Goal: Information Seeking & Learning: Learn about a topic

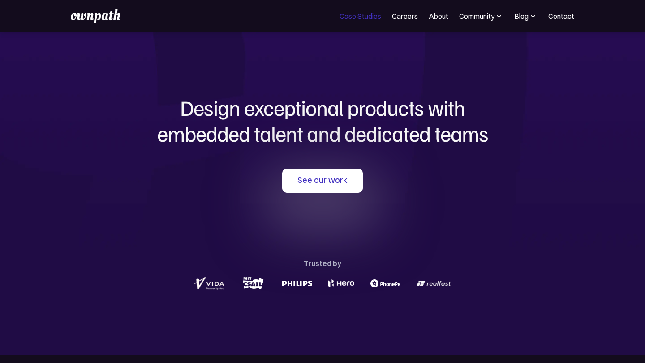
click at [364, 12] on link "Case Studies" at bounding box center [360, 16] width 42 height 11
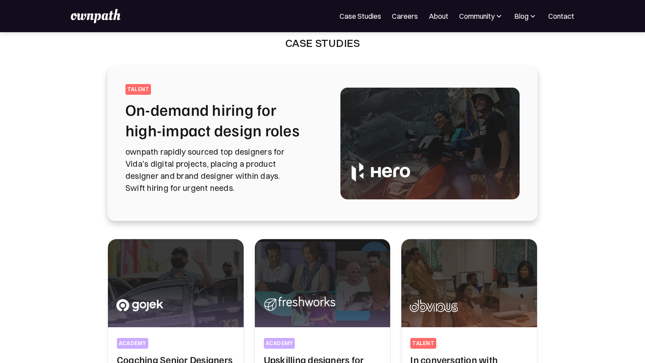
scroll to position [21, 0]
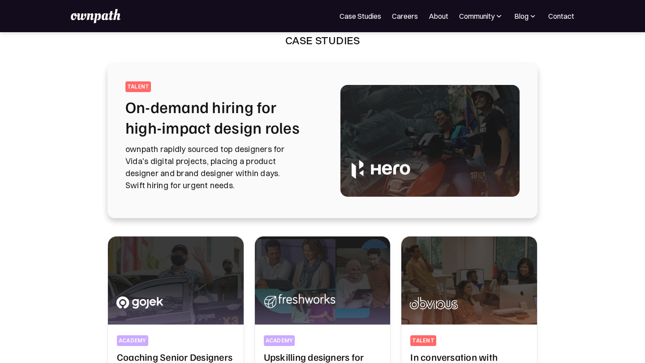
click at [356, 134] on img at bounding box center [429, 141] width 179 height 112
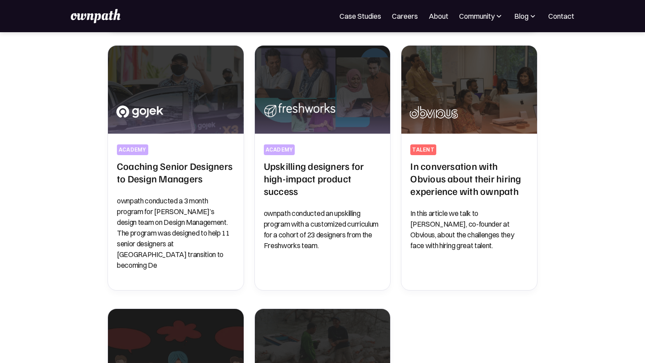
scroll to position [226, 0]
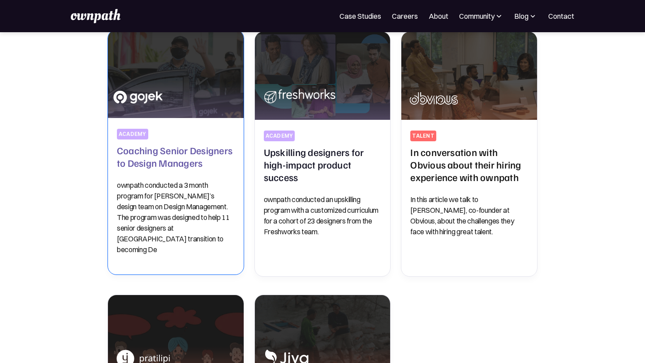
click at [197, 99] on img at bounding box center [175, 74] width 142 height 93
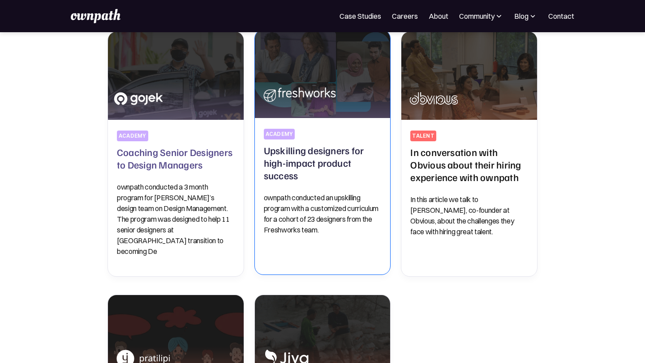
click at [284, 81] on img at bounding box center [322, 74] width 137 height 89
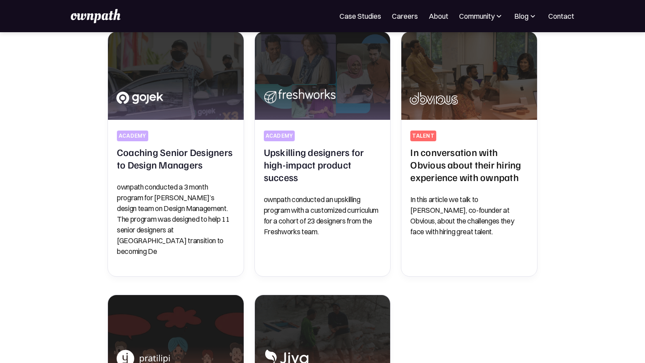
click at [397, 65] on div "academy Coaching Senior Designers to Design Managers ownpath conducted a 3 mont…" at bounding box center [322, 287] width 430 height 513
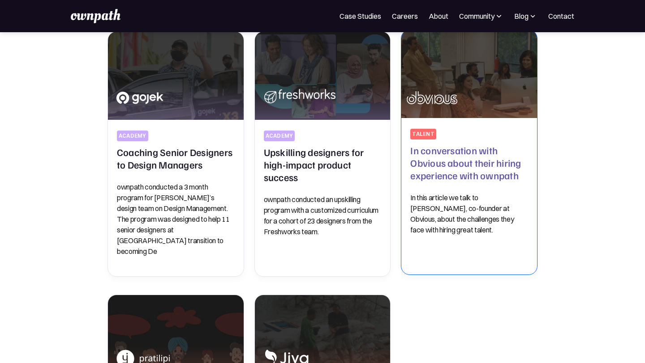
click at [472, 84] on img at bounding box center [469, 74] width 142 height 93
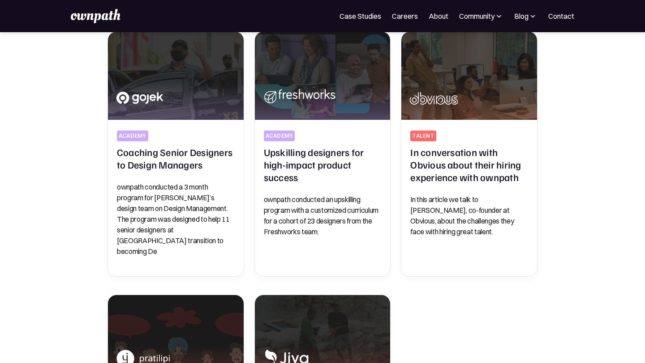
click at [406, 10] on div "For Companies Case Studies Careers About Community Events Resources Design Resi…" at bounding box center [322, 16] width 503 height 14
click at [405, 12] on link "Careers" at bounding box center [405, 16] width 26 height 11
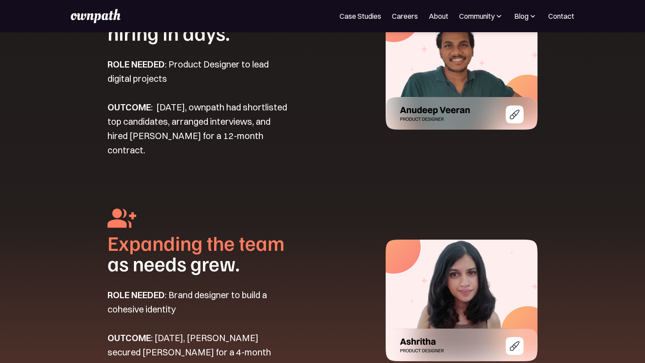
scroll to position [1117, 0]
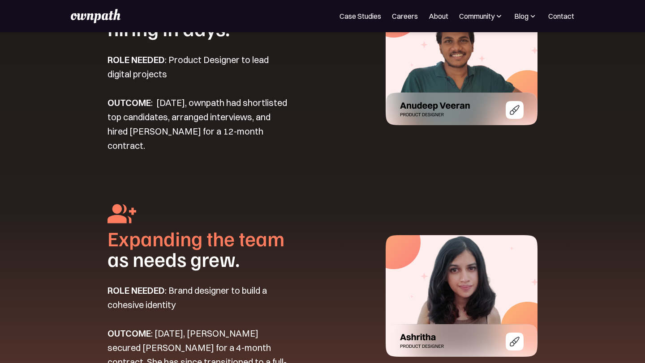
click at [513, 109] on img at bounding box center [461, 65] width 152 height 122
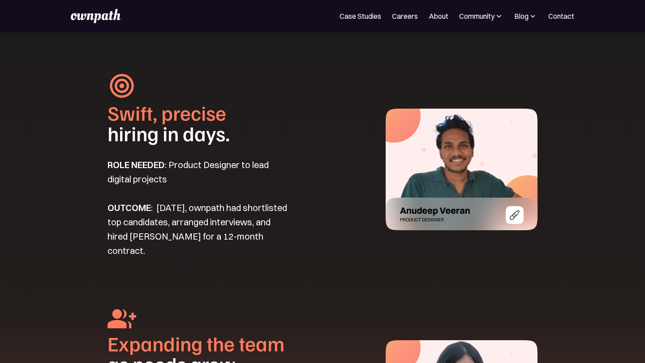
scroll to position [611, 0]
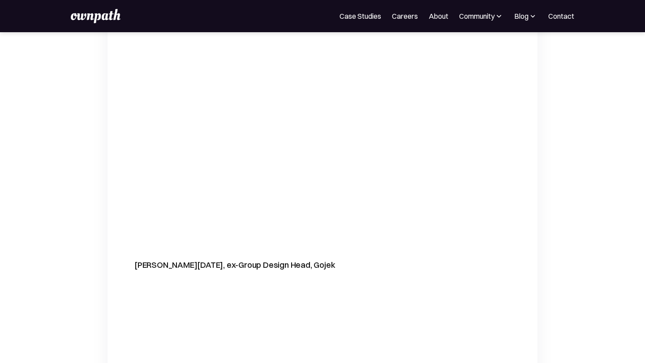
scroll to position [2503, 0]
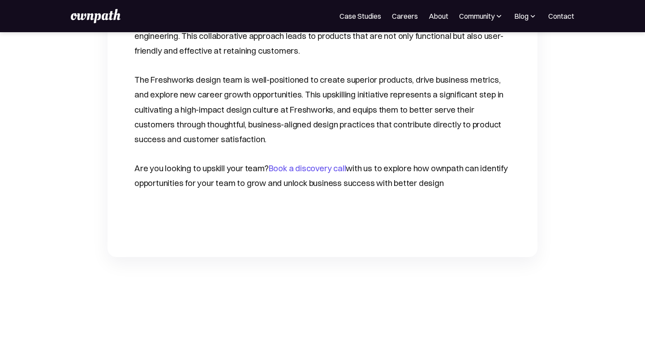
scroll to position [2777, 0]
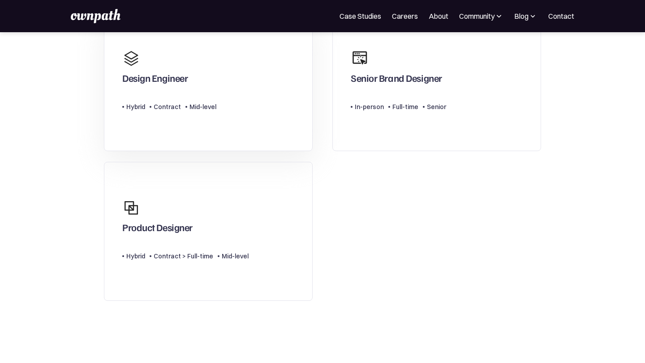
scroll to position [97, 0]
click at [260, 178] on link "Product Designer Type Level Hybrid Contract > Full-time Mid-level" at bounding box center [208, 231] width 209 height 139
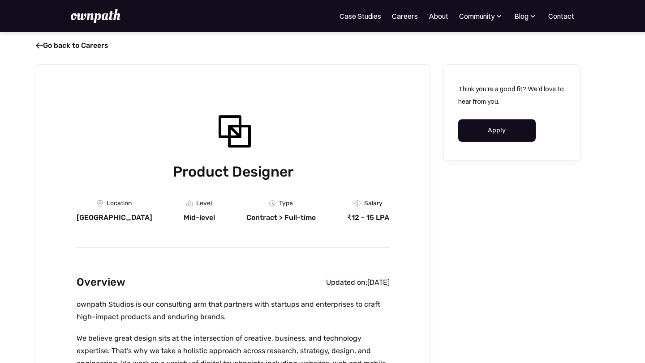
click at [86, 21] on img at bounding box center [95, 16] width 49 height 14
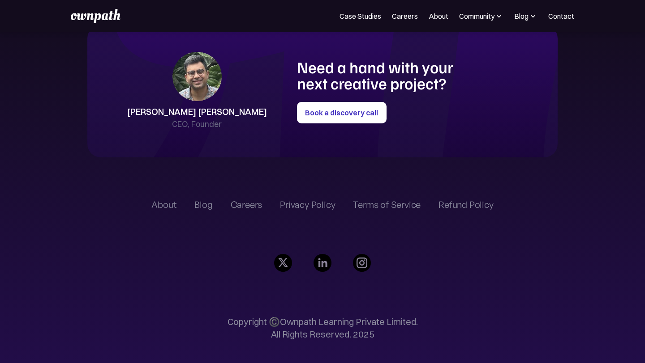
scroll to position [2059, 0]
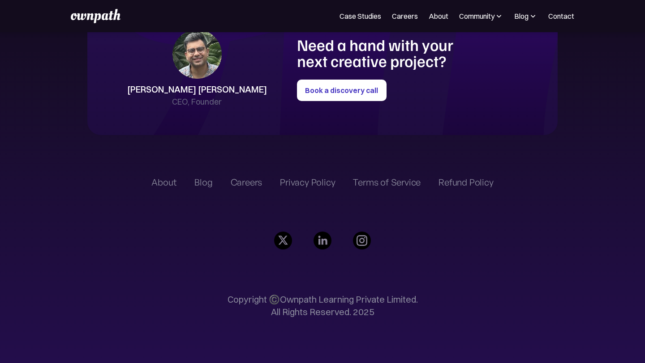
click at [166, 186] on div "About" at bounding box center [163, 182] width 25 height 11
